Goal: Download file/media

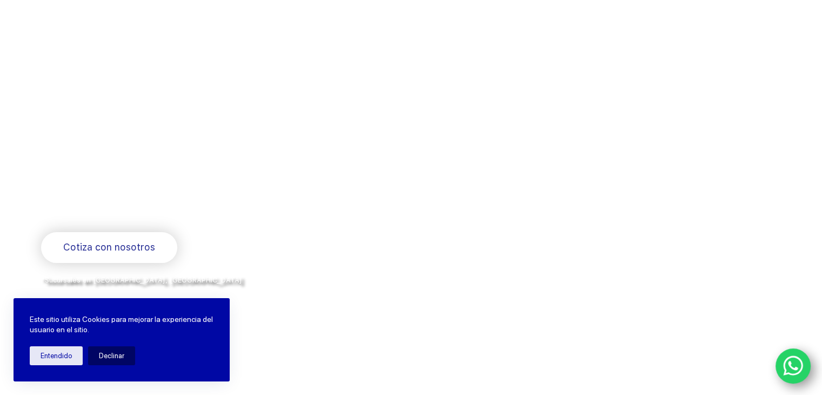
scroll to position [54, 0]
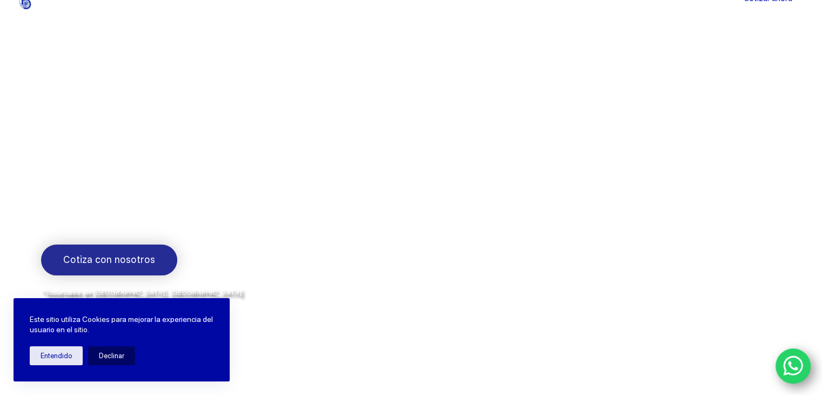
click at [89, 249] on link "Cotiza con nosotros" at bounding box center [109, 259] width 136 height 31
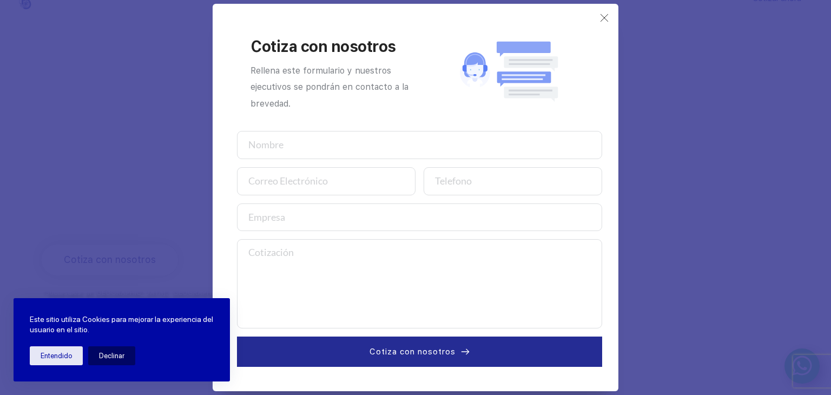
click at [599, 12] on div "Cotiza con nosotros Rellena este formulario y nuestros ejecutivos se pondrán en…" at bounding box center [416, 197] width 406 height 387
click at [602, 19] on use at bounding box center [603, 17] width 7 height 7
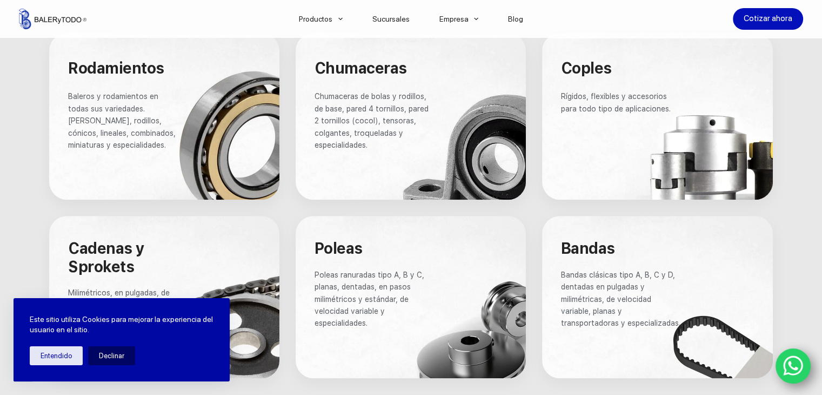
scroll to position [686, 0]
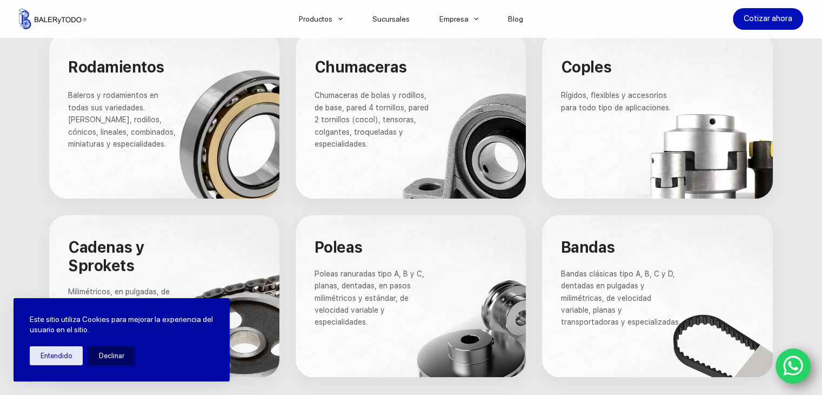
click at [325, 129] on span "Chumaceras de bolas y rodillos, de base, pared 4 tornillos, pared 2 tornillos (…" at bounding box center [373, 119] width 116 height 57
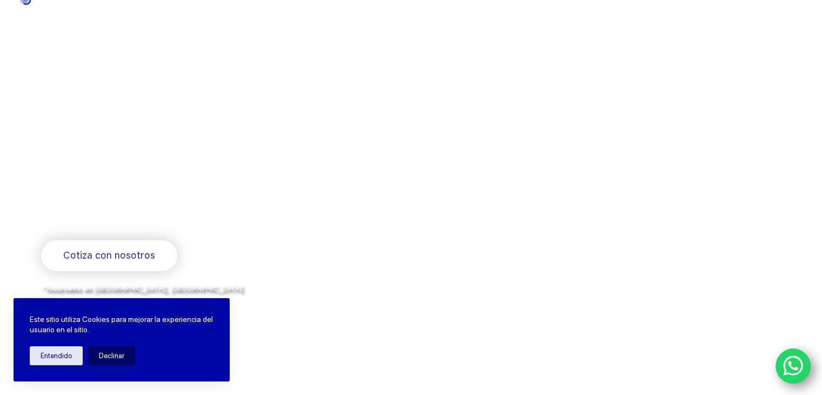
scroll to position [39, 0]
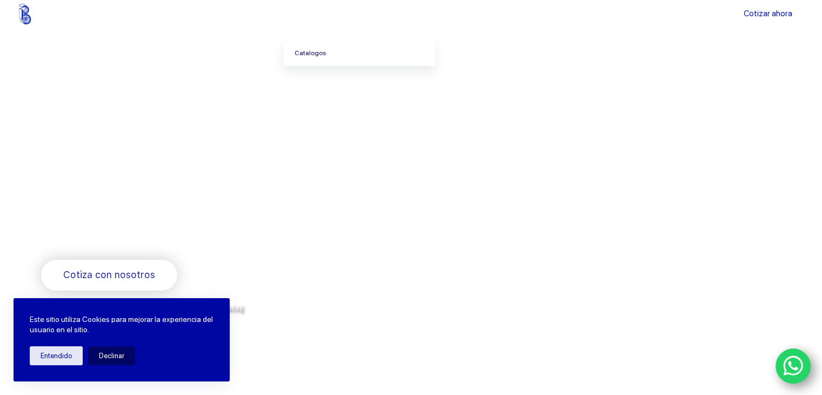
click at [333, 44] on link "Catalogos" at bounding box center [359, 53] width 151 height 25
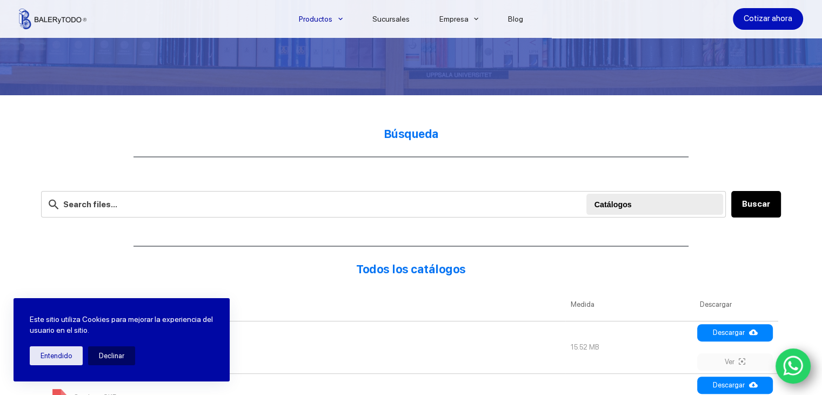
scroll to position [224, 0]
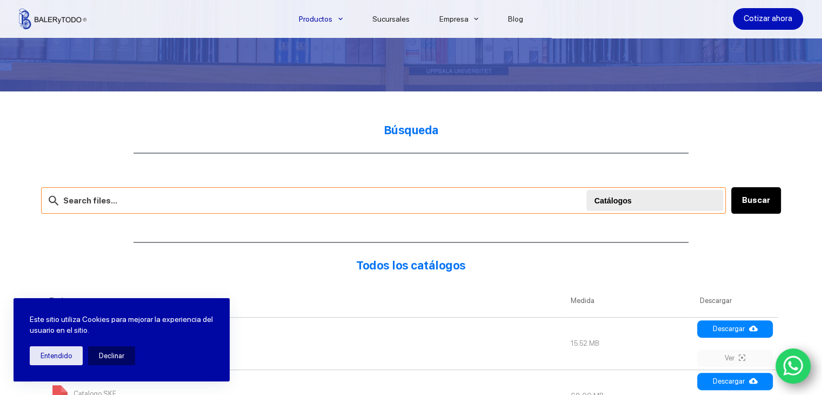
click at [475, 189] on input "text" at bounding box center [383, 200] width 685 height 26
type input "pfl205"
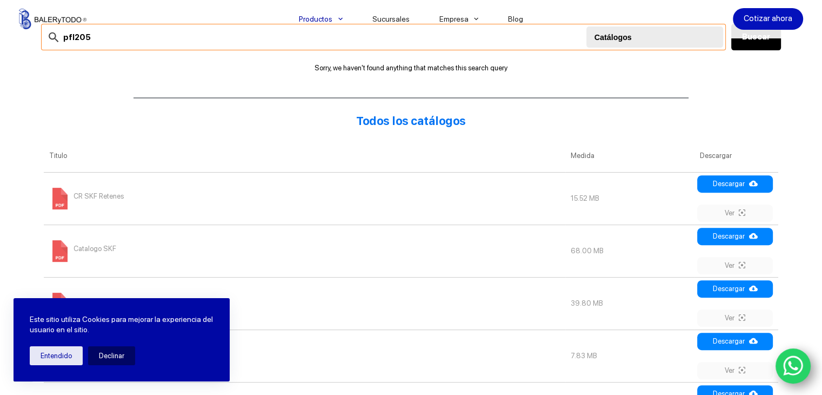
scroll to position [389, 0]
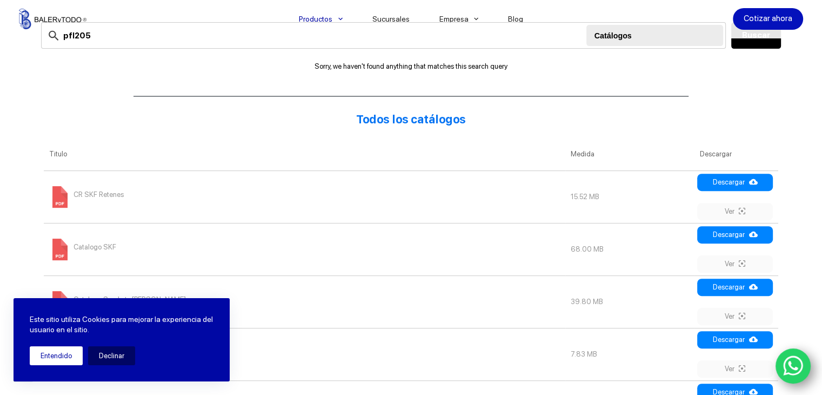
click at [50, 359] on button "Entendido" at bounding box center [56, 355] width 53 height 19
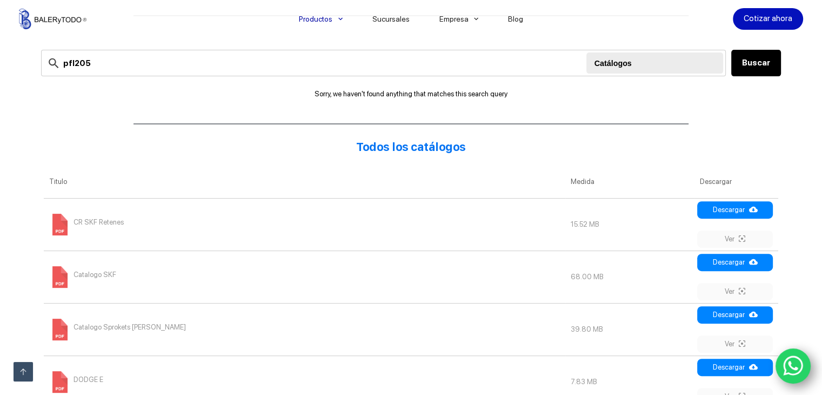
scroll to position [361, 0]
click at [738, 235] on link "Ver" at bounding box center [736, 238] width 76 height 17
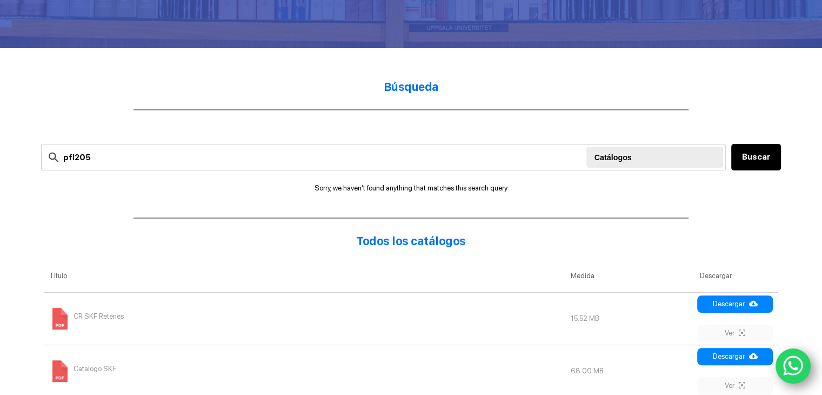
scroll to position [0, 0]
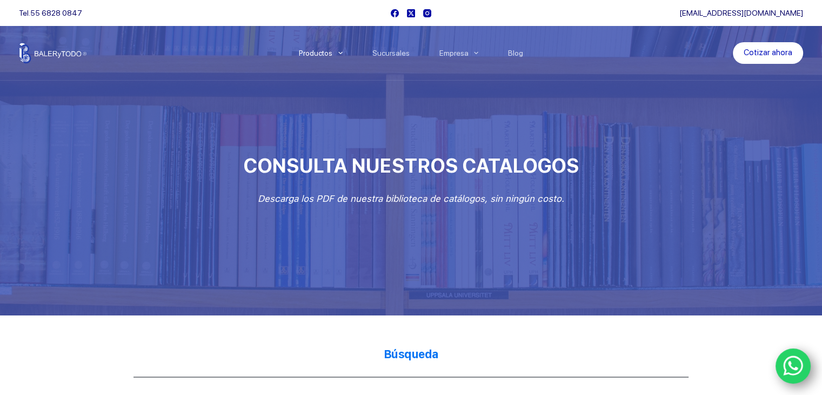
click at [37, 54] on img at bounding box center [53, 53] width 68 height 21
